Goal: Transaction & Acquisition: Book appointment/travel/reservation

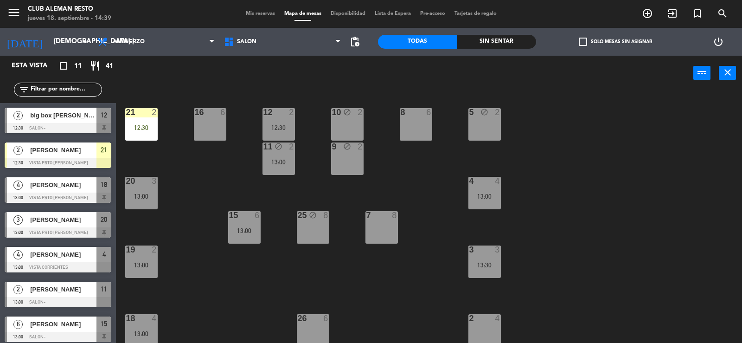
scroll to position [10, 0]
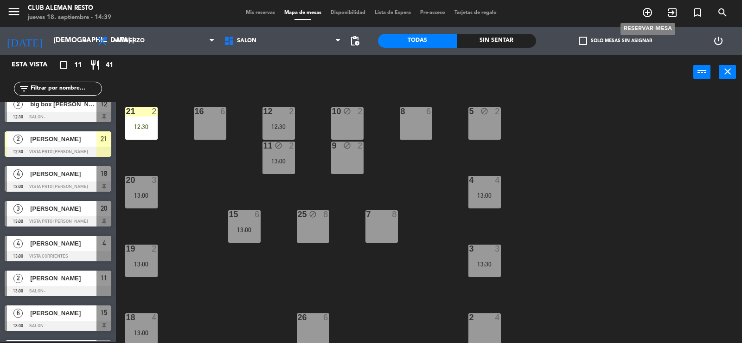
click at [649, 13] on icon "add_circle_outline" at bounding box center [647, 12] width 11 height 11
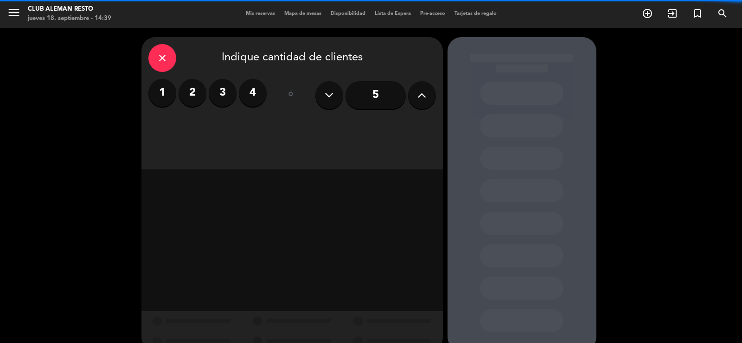
click at [222, 91] on label "3" at bounding box center [223, 93] width 28 height 28
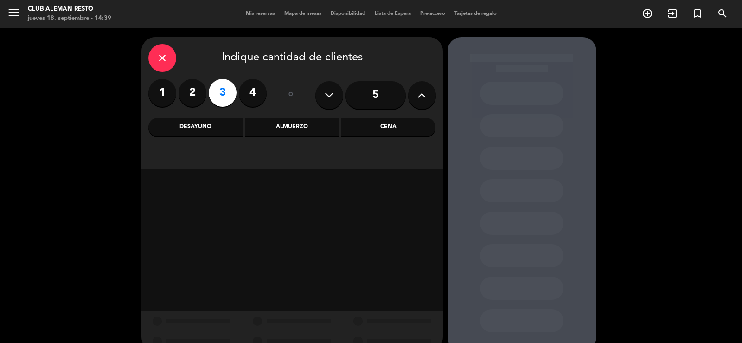
click at [299, 125] on div "Almuerzo" at bounding box center [292, 127] width 94 height 19
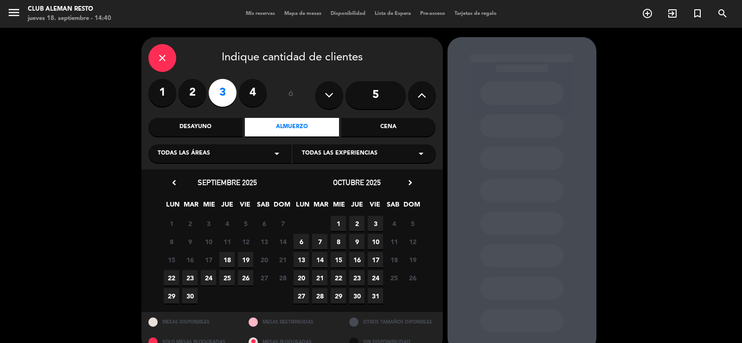
click at [243, 258] on span "19" at bounding box center [245, 259] width 15 height 15
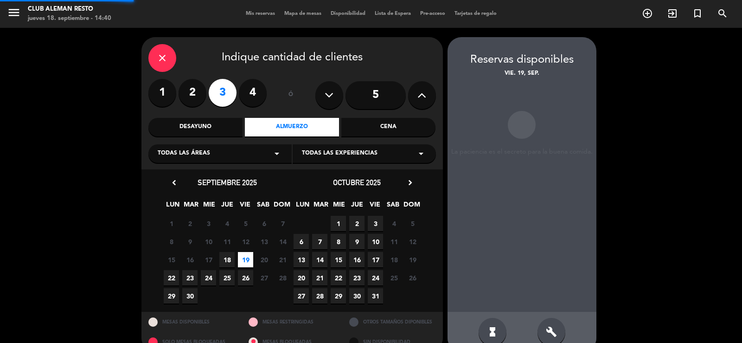
scroll to position [18, 0]
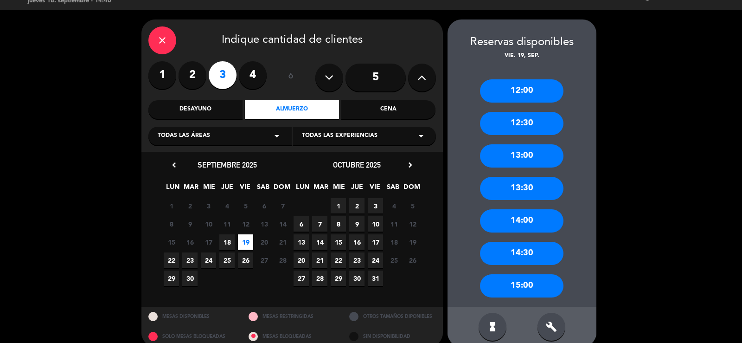
click at [539, 154] on div "13:00" at bounding box center [522, 155] width 84 height 23
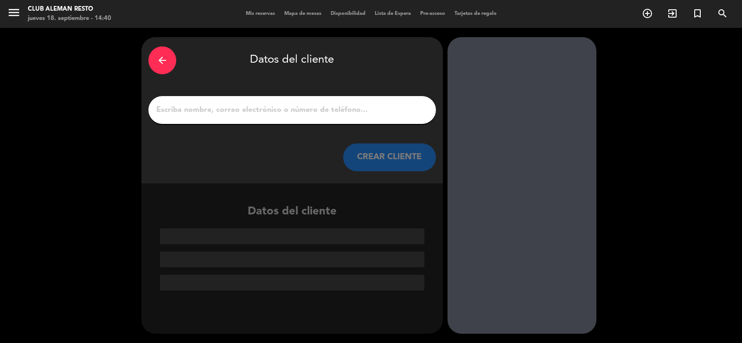
scroll to position [0, 0]
click at [328, 109] on input "1" at bounding box center [292, 109] width 274 height 13
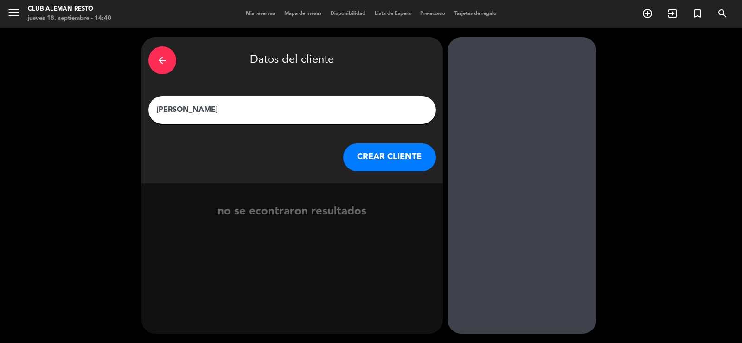
type input "[PERSON_NAME]"
click at [392, 160] on button "CREAR CLIENTE" at bounding box center [389, 157] width 93 height 28
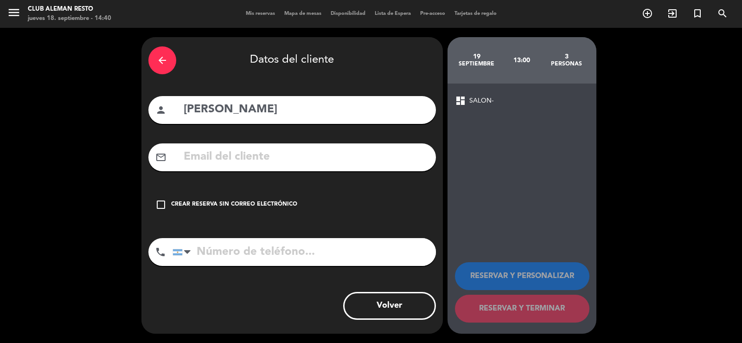
click at [230, 246] on input "tel" at bounding box center [305, 252] width 264 height 28
type input "1131651582"
click at [165, 202] on icon "check_box_outline_blank" at bounding box center [160, 204] width 11 height 11
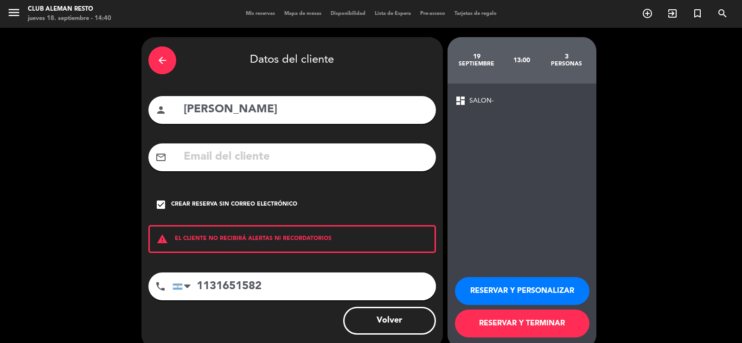
click at [496, 289] on button "RESERVAR Y PERSONALIZAR" at bounding box center [522, 291] width 135 height 28
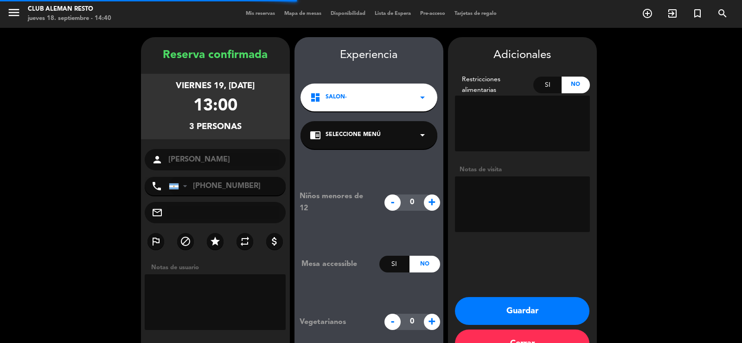
scroll to position [28, 0]
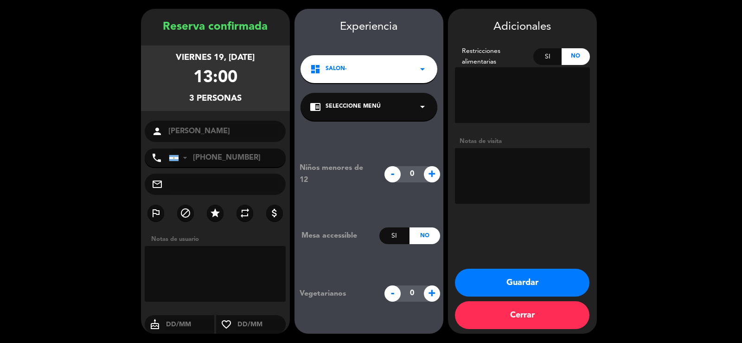
click at [512, 279] on button "Guardar" at bounding box center [522, 283] width 135 height 28
